Goal: Find specific page/section: Find specific page/section

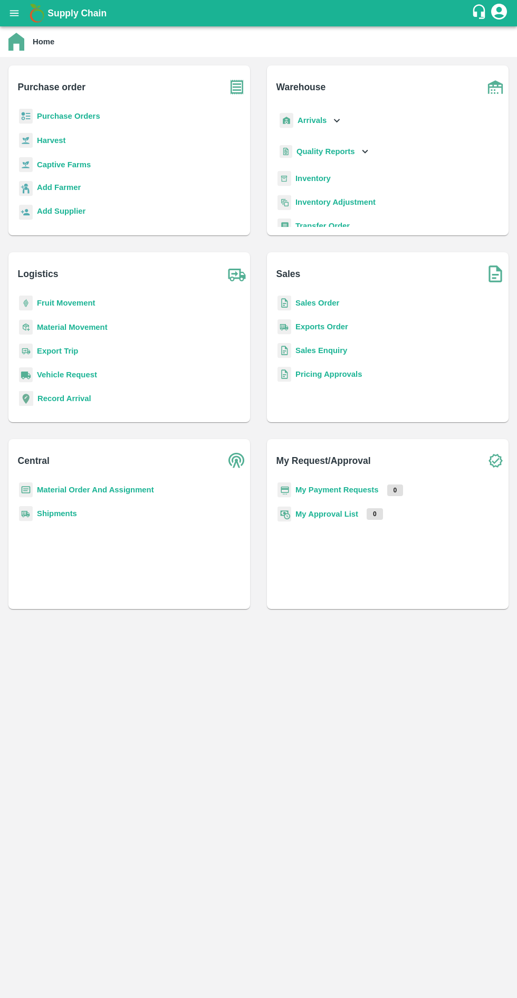
click at [66, 164] on b "Captive Farms" at bounding box center [64, 164] width 54 height 8
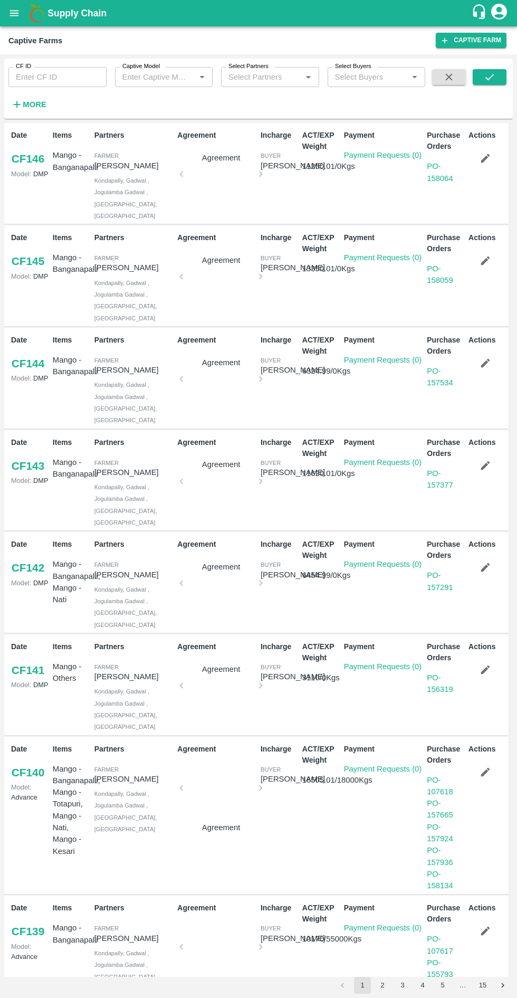
click at [160, 76] on input "Captive Model" at bounding box center [155, 77] width 74 height 14
click at [155, 134] on div "Land Leasing" at bounding box center [146, 135] width 47 height 12
type input "Land Leasing"
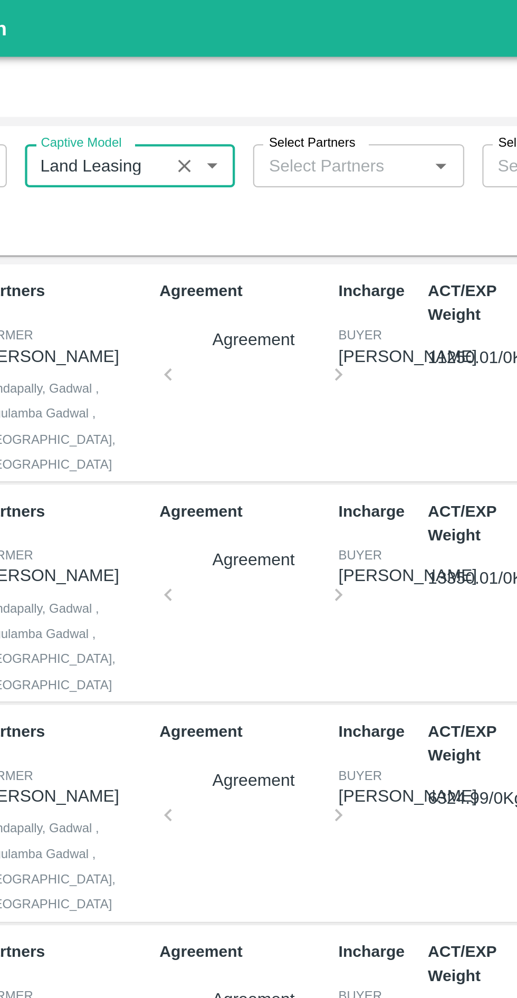
scroll to position [0, 0]
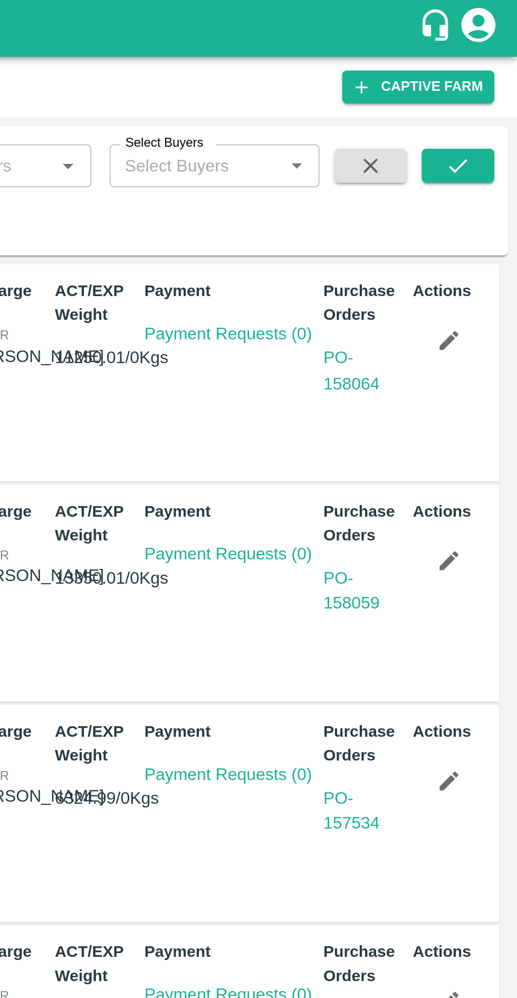
click at [492, 72] on icon "submit" at bounding box center [490, 77] width 12 height 12
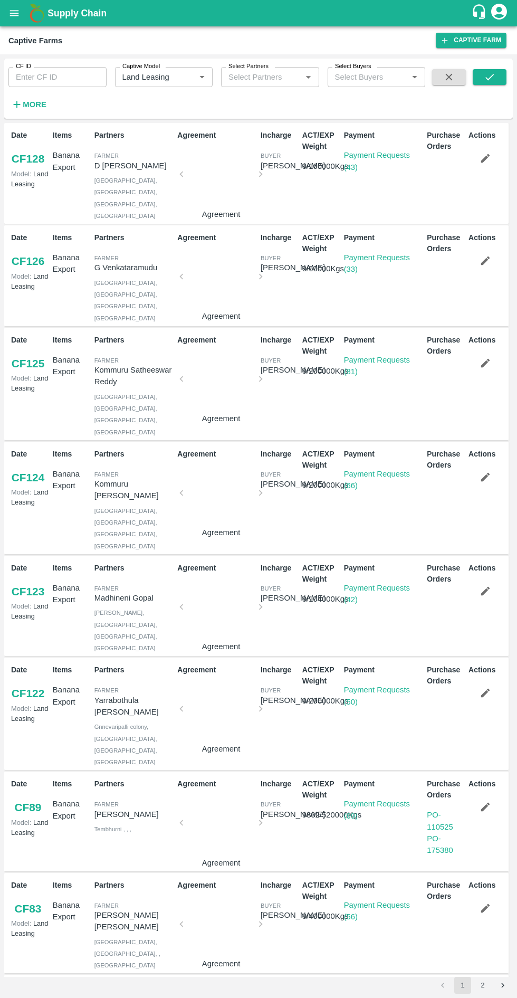
click at [19, 360] on link "CF 125" at bounding box center [28, 363] width 34 height 19
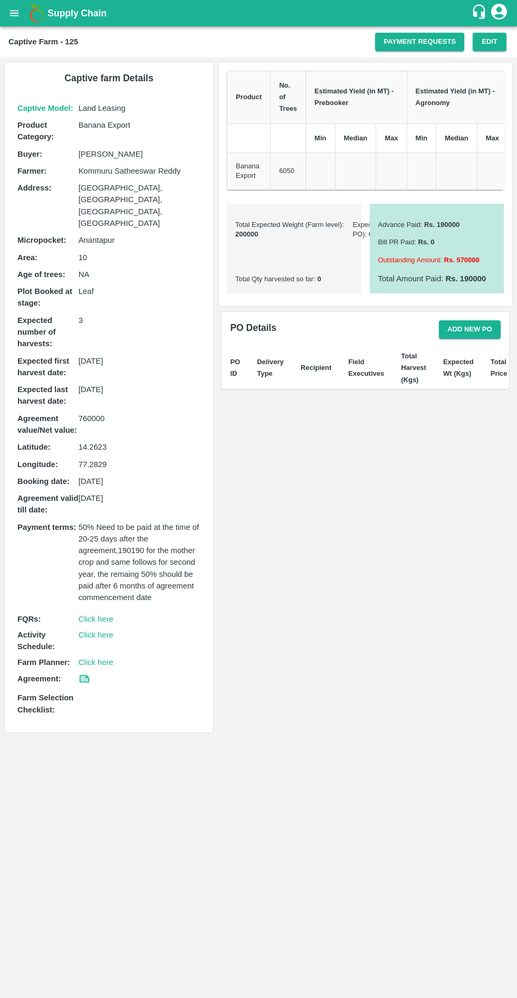
click at [80, 675] on icon at bounding box center [84, 678] width 8 height 6
